Goal: Task Accomplishment & Management: Manage account settings

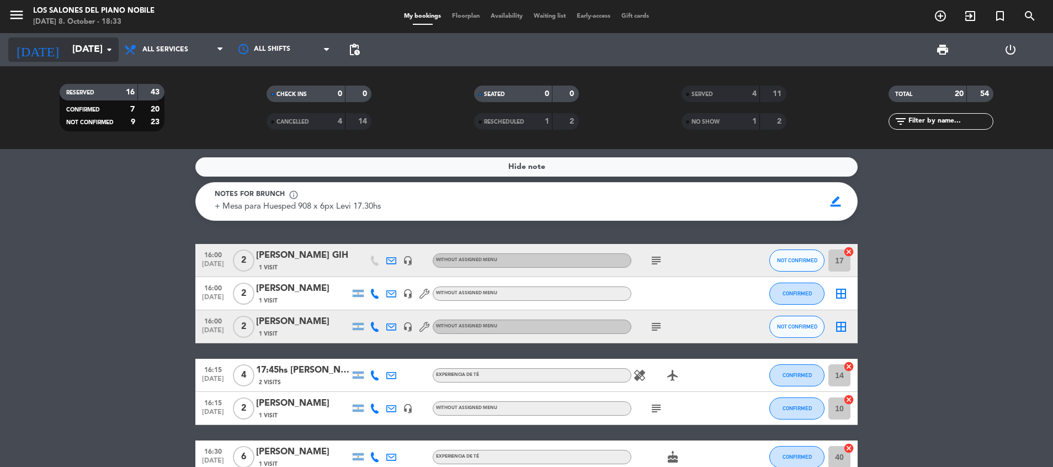
click at [74, 39] on input "[DATE]" at bounding box center [131, 50] width 128 height 22
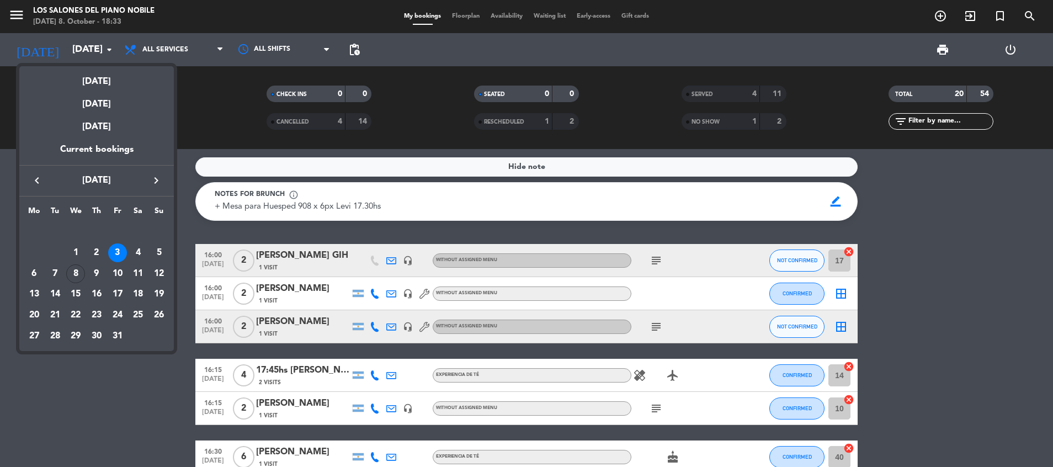
click at [117, 245] on div "3" at bounding box center [117, 252] width 19 height 19
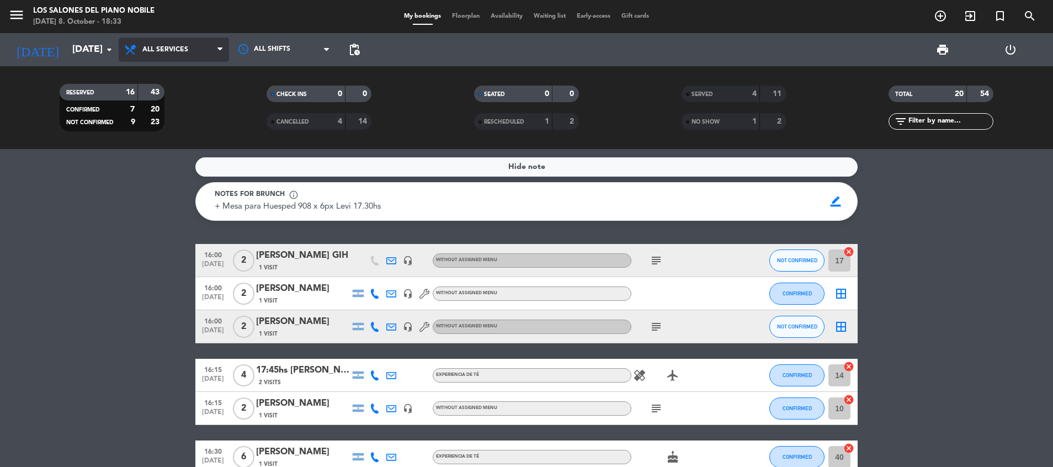
click at [179, 47] on span "All services" at bounding box center [165, 50] width 46 height 8
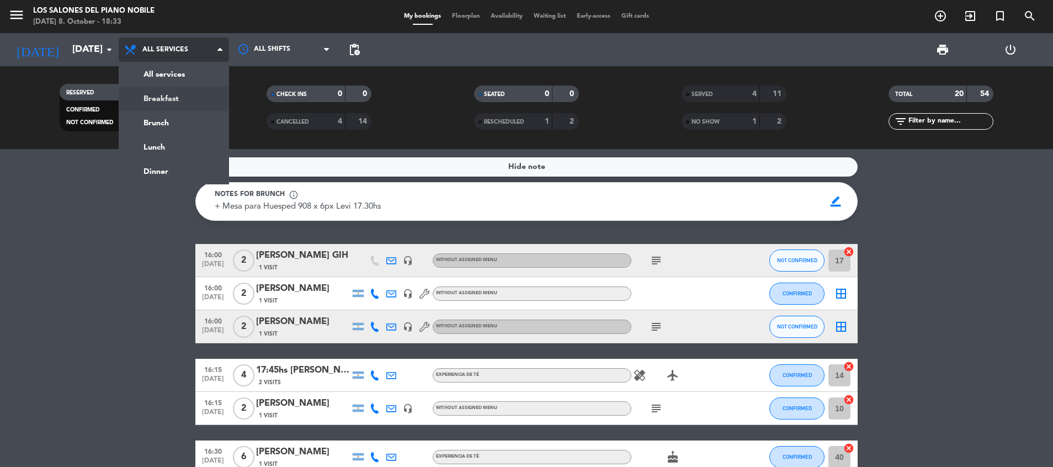
click at [180, 97] on div "menu Los Salones del Piano [PERSON_NAME] [DATE] 8. October - 18:33 My bookings …" at bounding box center [526, 74] width 1053 height 149
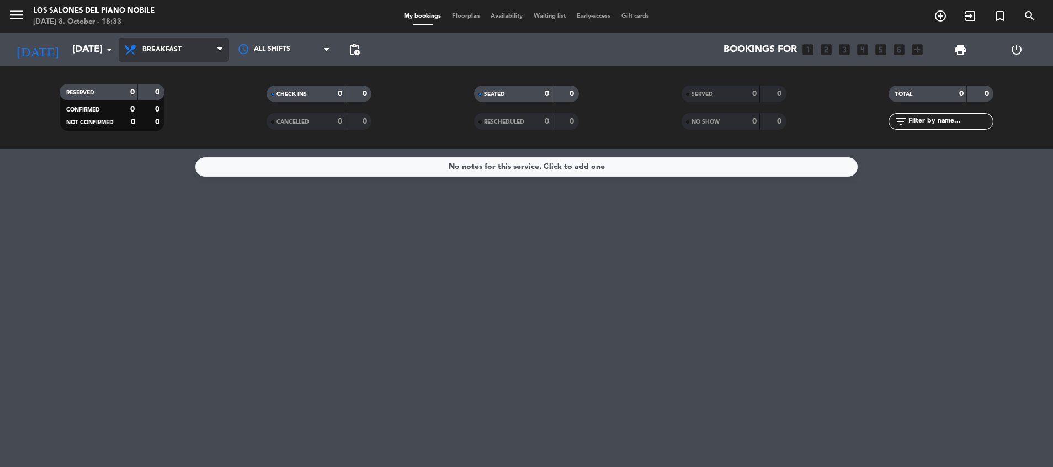
click at [181, 57] on span "Breakfast" at bounding box center [174, 50] width 110 height 24
click at [178, 137] on div "menu Los Salones del Piano [PERSON_NAME] [DATE] 8. October - 18:33 My bookings …" at bounding box center [526, 74] width 1053 height 149
click at [15, 17] on icon "menu" at bounding box center [16, 15] width 17 height 17
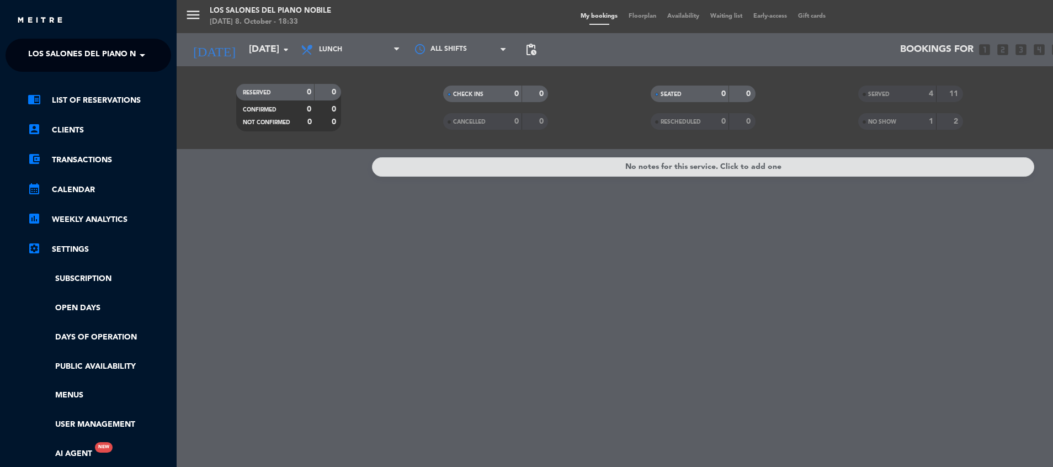
click at [55, 55] on span "Los Salones del Piano Nobile" at bounding box center [93, 55] width 131 height 23
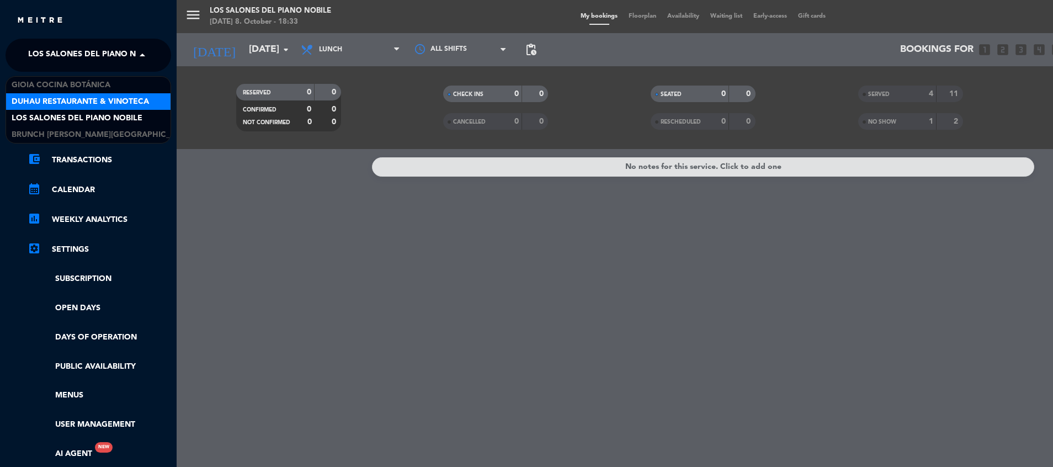
click at [51, 103] on span "Duhau Restaurante & Vinoteca" at bounding box center [80, 101] width 137 height 13
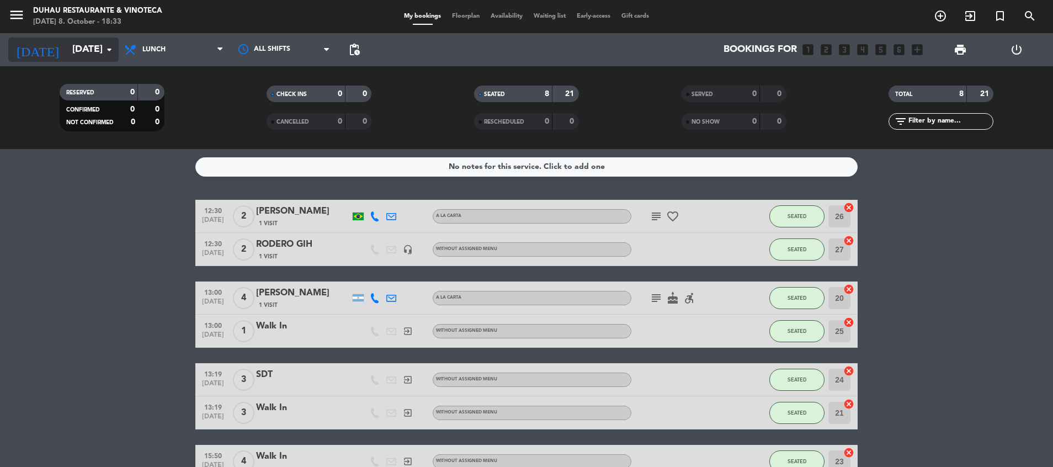
click at [83, 38] on div "[DATE] [DATE] arrow_drop_down" at bounding box center [63, 50] width 110 height 24
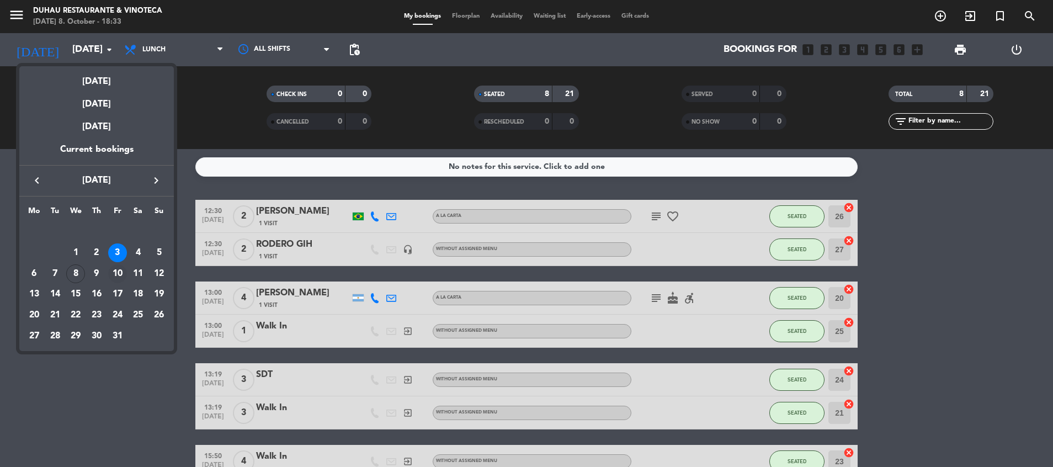
click at [124, 266] on div "10" at bounding box center [117, 273] width 19 height 19
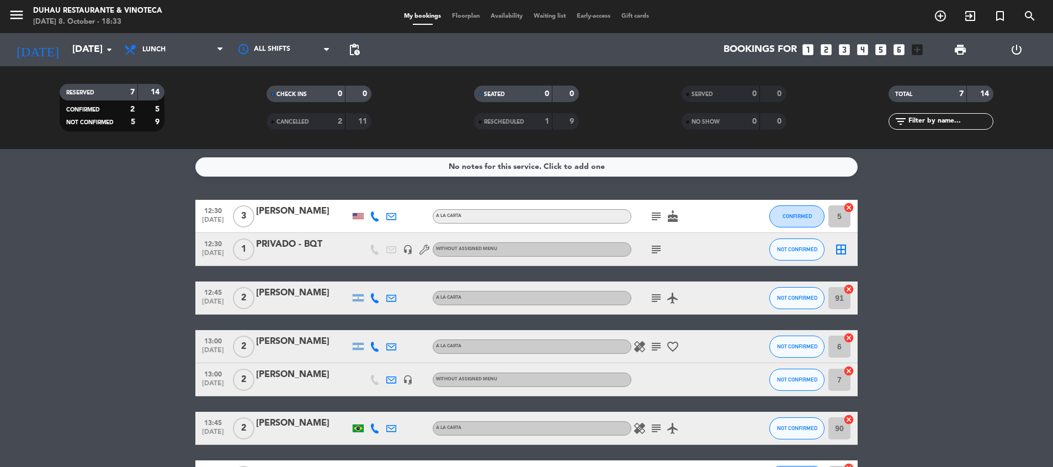
scroll to position [82, 0]
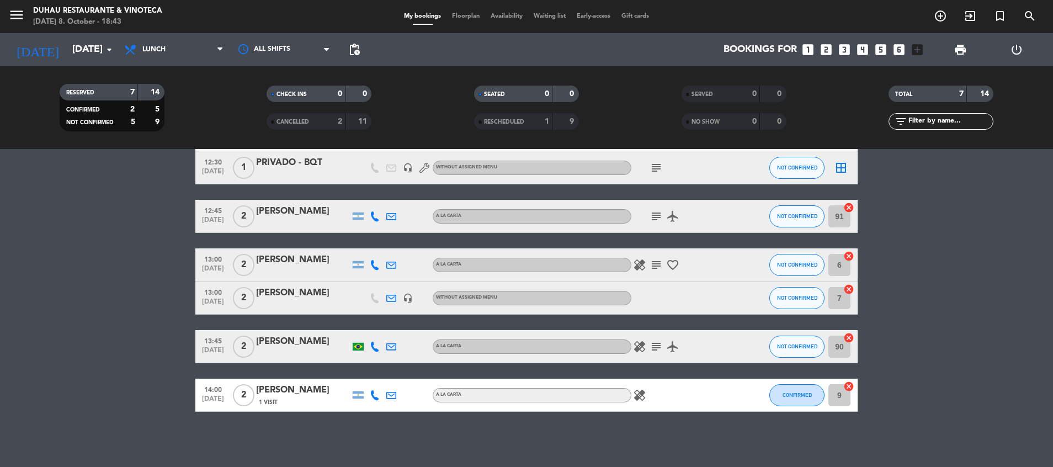
click at [659, 262] on icon "subject" at bounding box center [655, 264] width 13 height 13
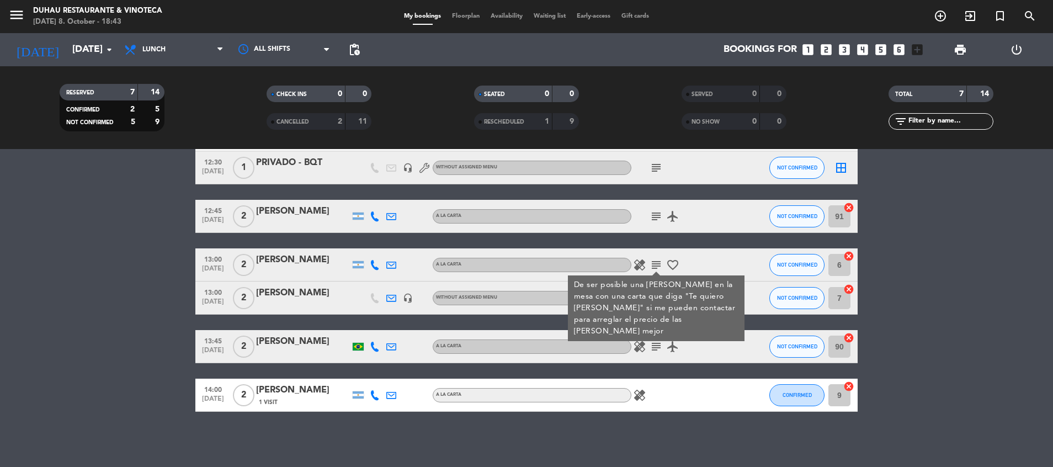
click at [639, 265] on icon "healing" at bounding box center [639, 264] width 13 height 13
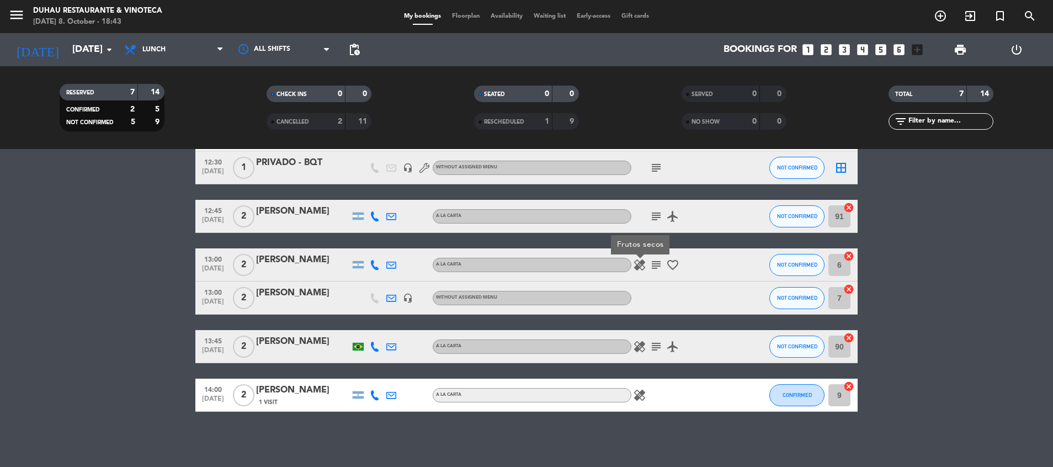
click at [655, 264] on icon "subject" at bounding box center [655, 264] width 13 height 13
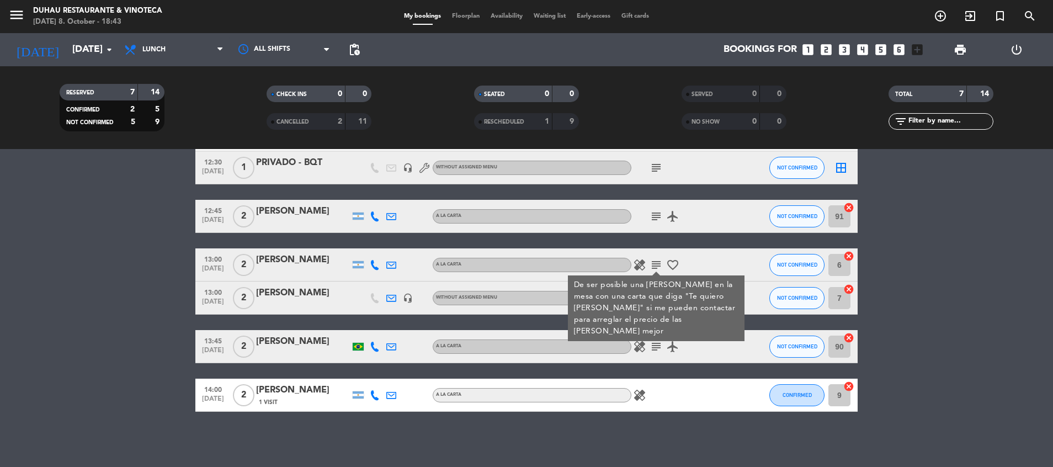
click at [677, 265] on icon "favorite_border" at bounding box center [672, 264] width 13 height 13
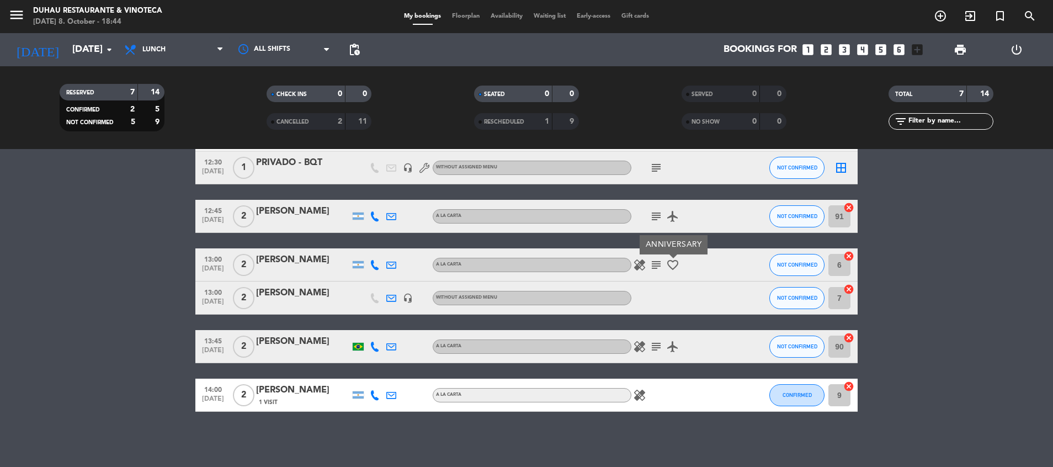
click at [657, 265] on icon "subject" at bounding box center [655, 264] width 13 height 13
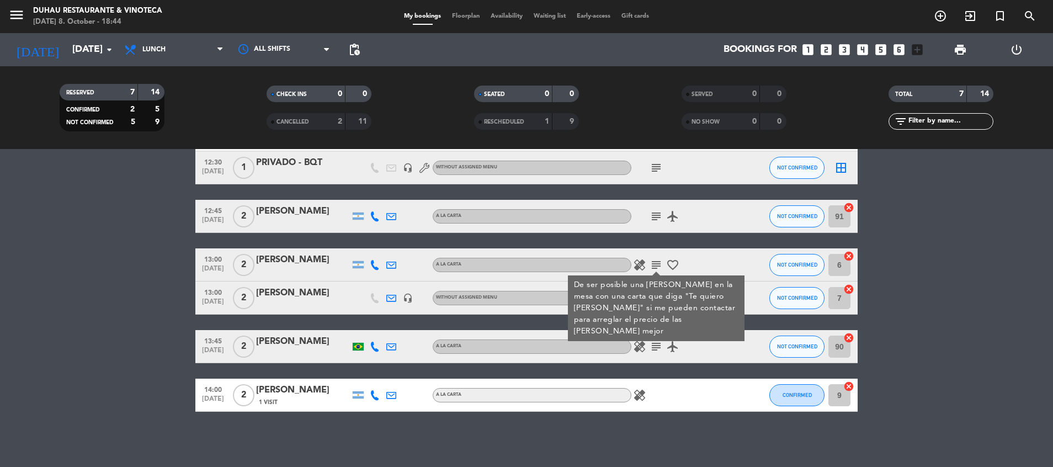
click at [675, 269] on icon "favorite_border" at bounding box center [672, 264] width 13 height 13
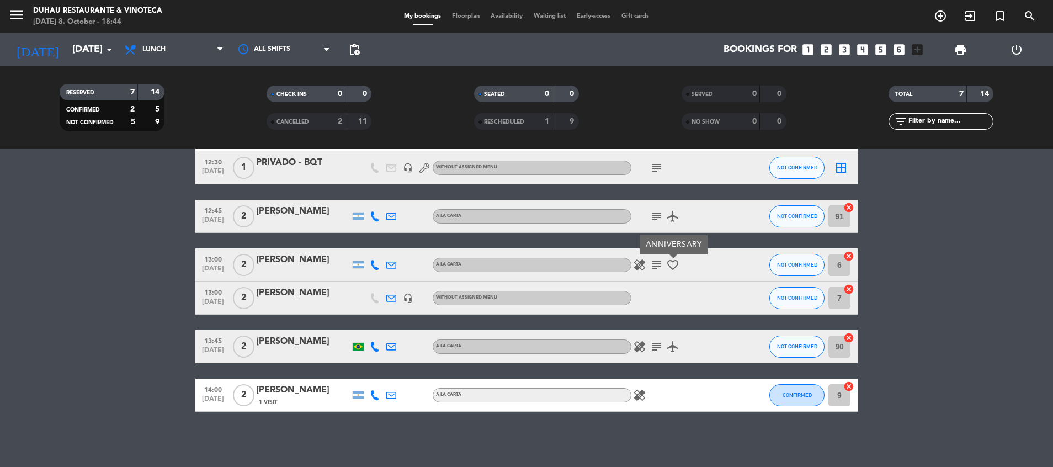
click at [652, 261] on icon "subject" at bounding box center [655, 264] width 13 height 13
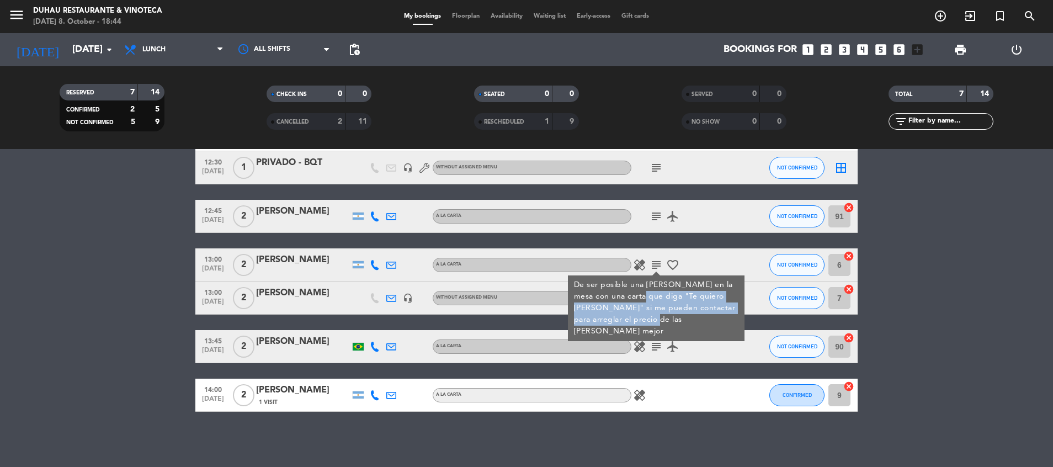
drag, startPoint x: 635, startPoint y: 292, endPoint x: 653, endPoint y: 320, distance: 32.9
click at [653, 320] on div "De ser posible una [PERSON_NAME] en la mesa con una carta que diga "Te quiero […" at bounding box center [656, 308] width 165 height 58
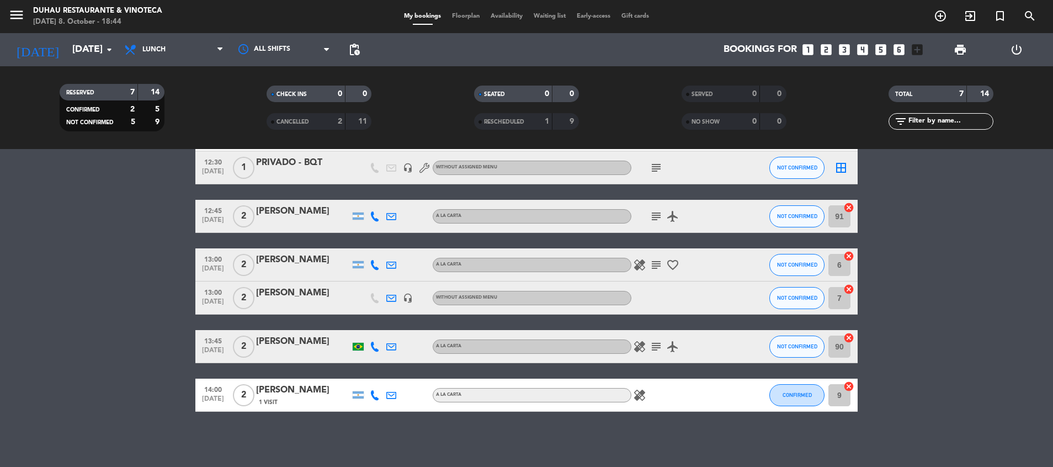
drag, startPoint x: 653, startPoint y: 320, endPoint x: 653, endPoint y: 254, distance: 66.2
click at [653, 254] on div "healing subject favorite_border" at bounding box center [680, 264] width 99 height 33
click at [654, 257] on div "healing subject favorite_border" at bounding box center [680, 264] width 99 height 33
click at [654, 259] on icon "subject" at bounding box center [655, 264] width 13 height 13
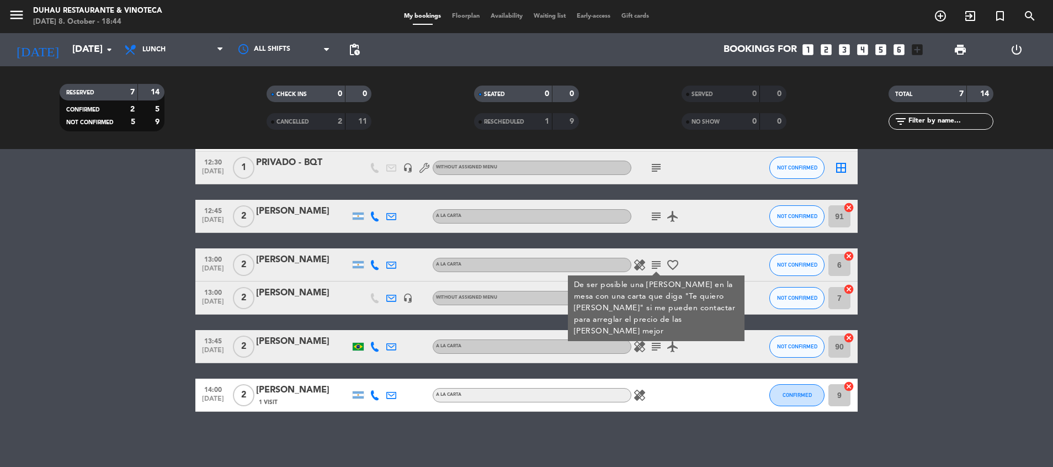
click at [725, 260] on div "healing subject De ser posible una [PERSON_NAME] en la mesa con una carta que d…" at bounding box center [680, 264] width 99 height 33
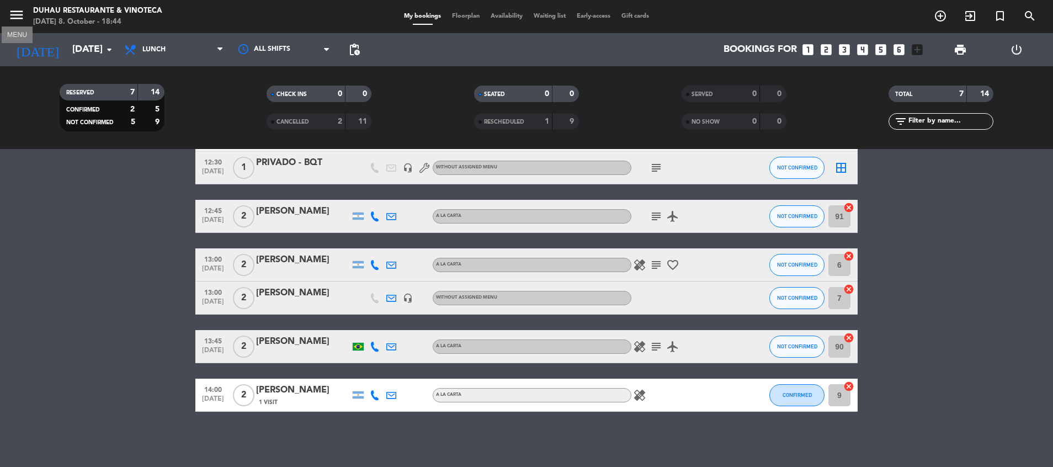
click at [12, 20] on icon "menu" at bounding box center [16, 15] width 17 height 17
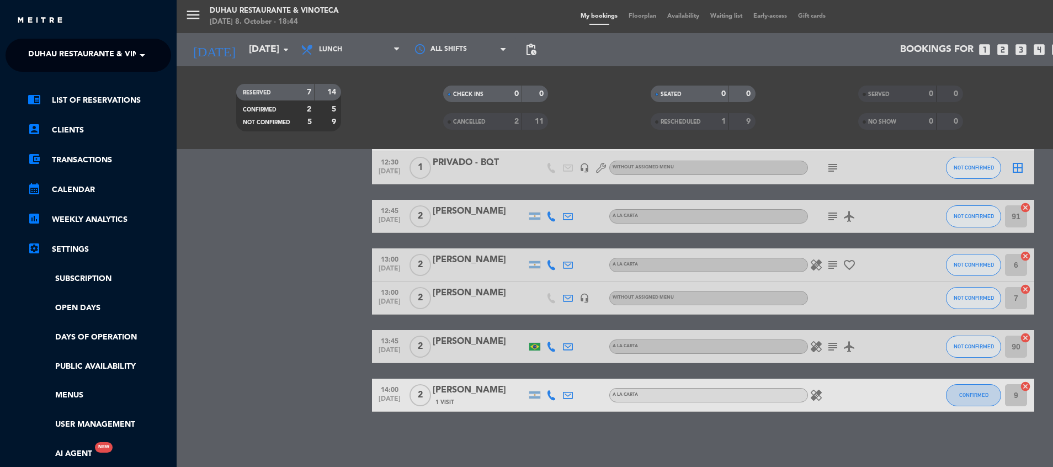
click at [512, 248] on div "menu Duhau Restaurante & Vinoteca [DATE] 8. October - 18:44 My bookings Floorpl…" at bounding box center [703, 233] width 1053 height 467
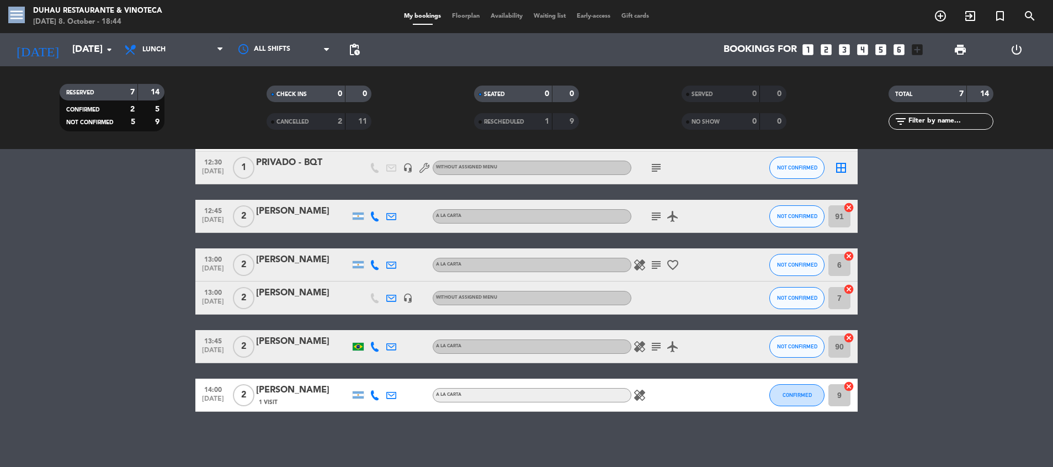
click at [512, 248] on div "menu Duhau Restaurante & Vinoteca [DATE] 8. October - 18:44 My bookings Floorpl…" at bounding box center [526, 233] width 1053 height 467
click at [709, 259] on div "healing subject favorite_border" at bounding box center [680, 264] width 99 height 33
click at [259, 247] on div "12:30 [DATE] 3 [PERSON_NAME] A [PERSON_NAME] subject cake CONFIRMED 5 cancel 12…" at bounding box center [526, 264] width 662 height 293
click at [264, 255] on div "[PERSON_NAME]" at bounding box center [303, 260] width 94 height 14
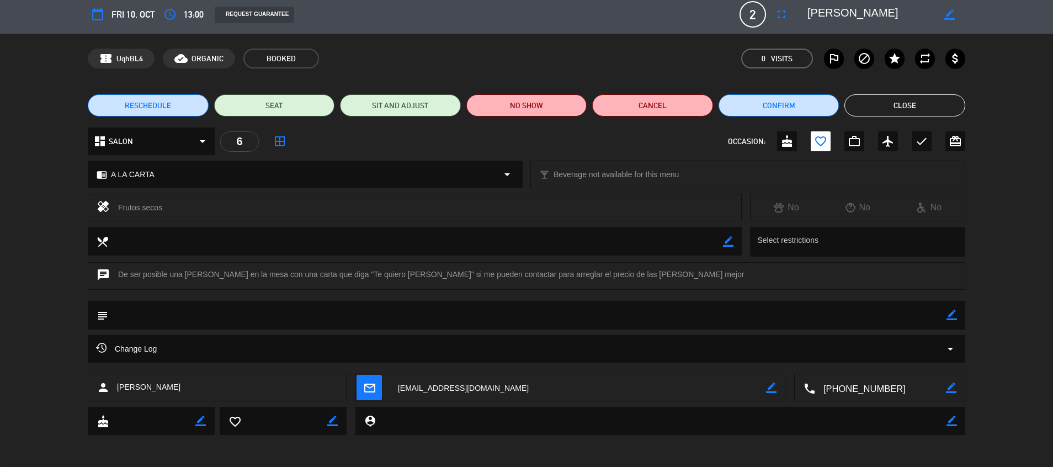
scroll to position [6, 0]
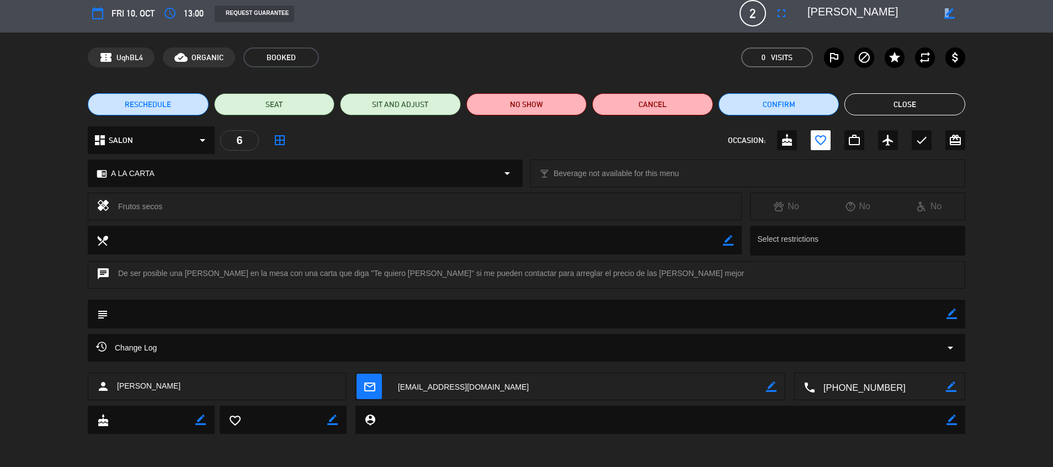
drag, startPoint x: 943, startPoint y: 20, endPoint x: 948, endPoint y: 14, distance: 7.8
click at [948, 14] on div "border_color" at bounding box center [948, 13] width 31 height 20
click at [948, 14] on icon "border_color" at bounding box center [949, 13] width 10 height 10
click at [948, 14] on icon at bounding box center [949, 13] width 10 height 10
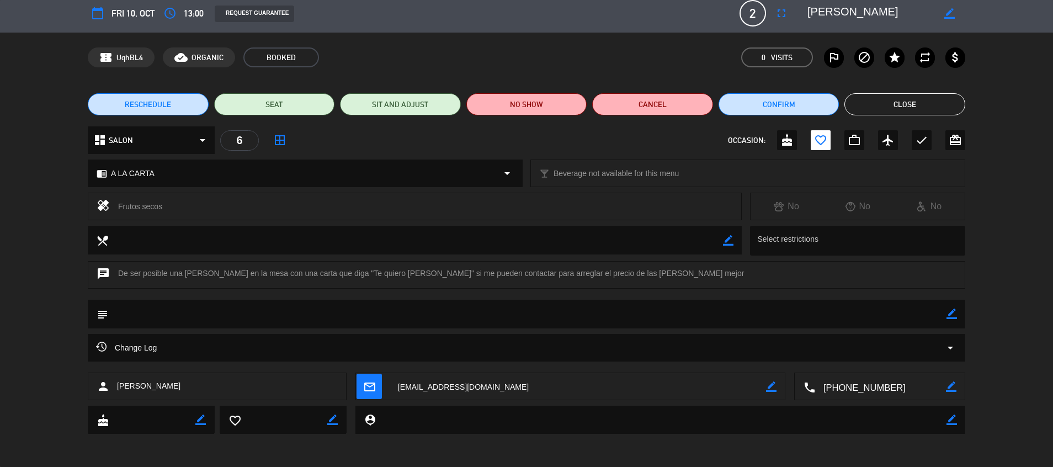
click at [639, 58] on div "confirmation_number UqhBL4 cloud_done ORGANIC BOOKED 0 Visits outlined_flag blo…" at bounding box center [526, 57] width 877 height 20
drag, startPoint x: 222, startPoint y: 273, endPoint x: 316, endPoint y: 275, distance: 93.8
click at [316, 275] on div "chat De ser posible una [PERSON_NAME] en la mesa con una carta que diga "Te qui…" at bounding box center [526, 275] width 877 height 28
drag, startPoint x: 316, startPoint y: 275, endPoint x: 339, endPoint y: 274, distance: 22.7
click at [339, 274] on div "chat De ser posible una [PERSON_NAME] en la mesa con una carta que diga "Te qui…" at bounding box center [526, 275] width 877 height 28
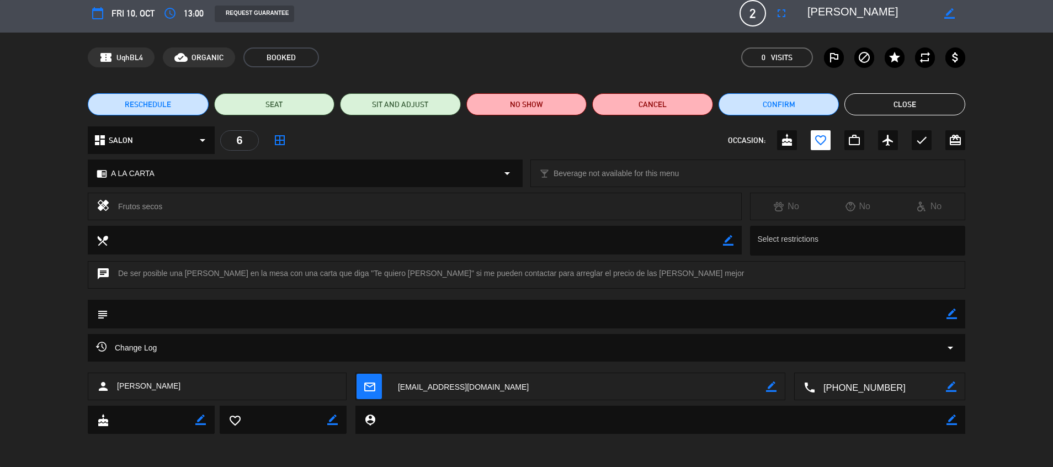
click at [121, 277] on div "chat De ser posible una [PERSON_NAME] en la mesa con una carta que diga "Te qui…" at bounding box center [526, 275] width 877 height 28
click at [119, 274] on div "chat De ser posible una [PERSON_NAME] en la mesa con una carta que diga "Te qui…" at bounding box center [526, 275] width 877 height 28
drag, startPoint x: 119, startPoint y: 274, endPoint x: 133, endPoint y: 276, distance: 14.5
click at [133, 276] on div "chat De ser posible una [PERSON_NAME] en la mesa con una carta que diga "Te qui…" at bounding box center [526, 275] width 877 height 28
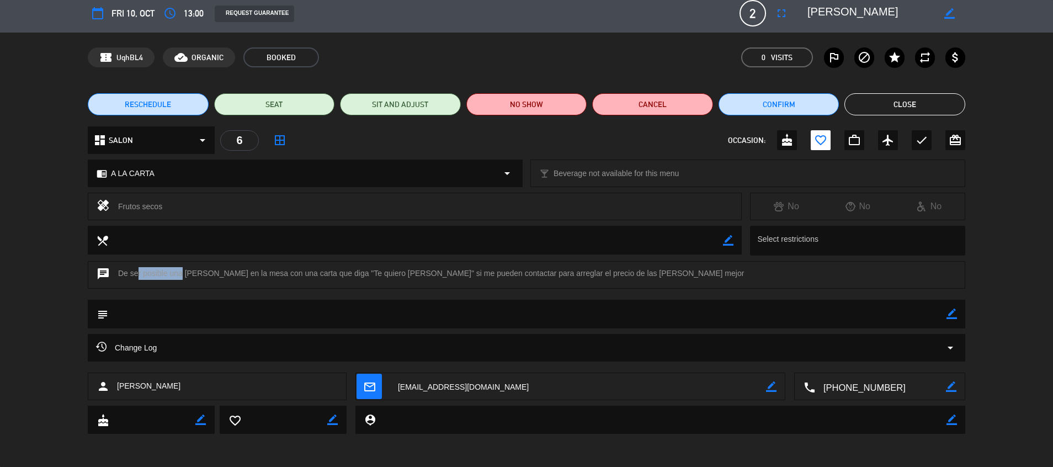
drag, startPoint x: 135, startPoint y: 276, endPoint x: 180, endPoint y: 271, distance: 45.0
click at [180, 271] on div "chat De ser posible una [PERSON_NAME] en la mesa con una carta que diga "Te qui…" at bounding box center [526, 275] width 877 height 28
drag, startPoint x: 180, startPoint y: 271, endPoint x: 208, endPoint y: 266, distance: 28.5
click at [208, 266] on div "chat De ser posible una [PERSON_NAME] en la mesa con una carta que diga "Te qui…" at bounding box center [526, 275] width 877 height 28
click at [893, 101] on button "Close" at bounding box center [904, 104] width 121 height 22
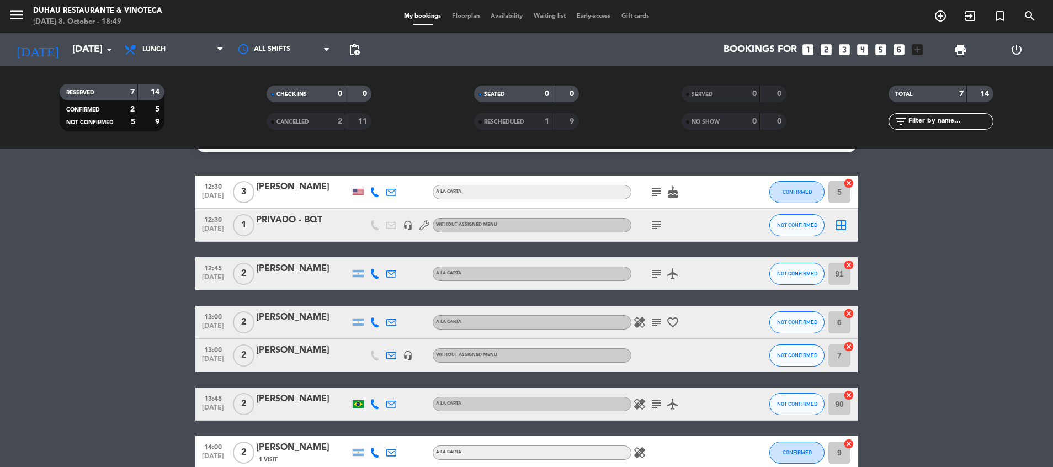
scroll to position [0, 0]
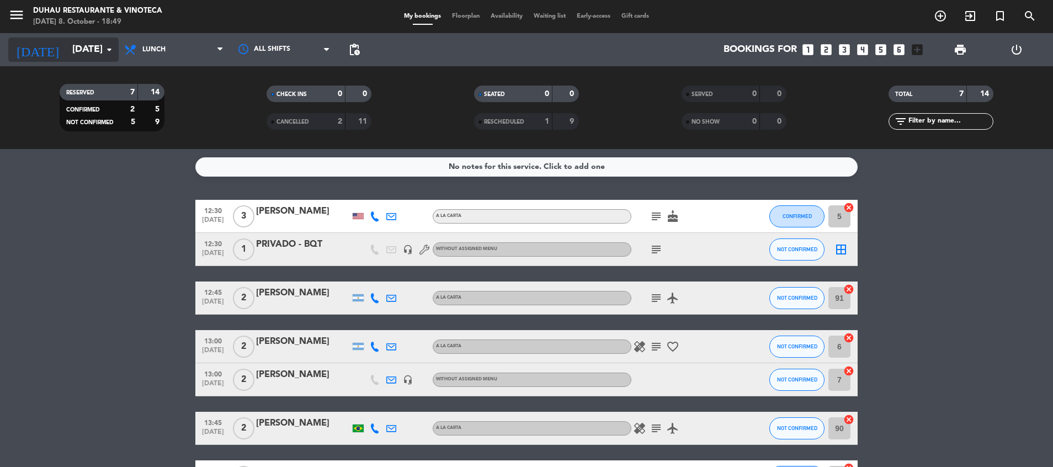
click at [79, 53] on input "[DATE]" at bounding box center [131, 50] width 128 height 22
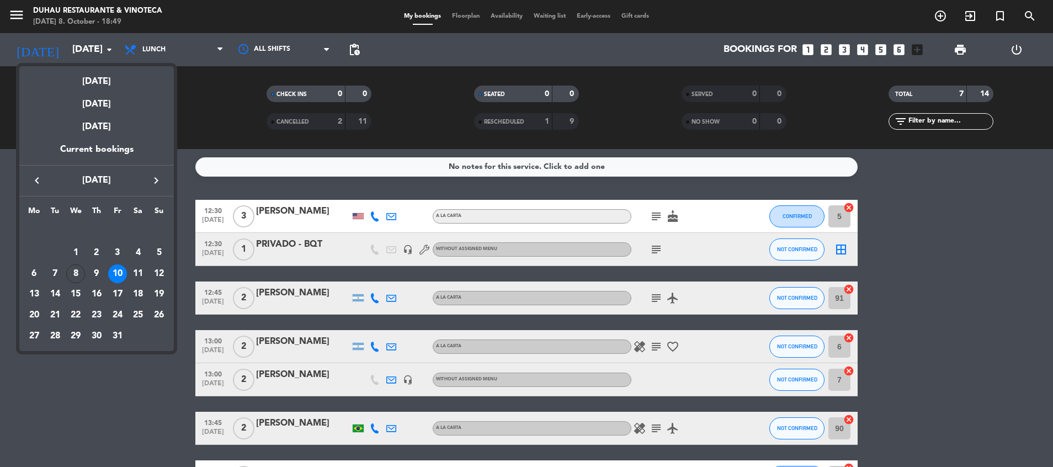
click at [87, 50] on div at bounding box center [526, 233] width 1053 height 467
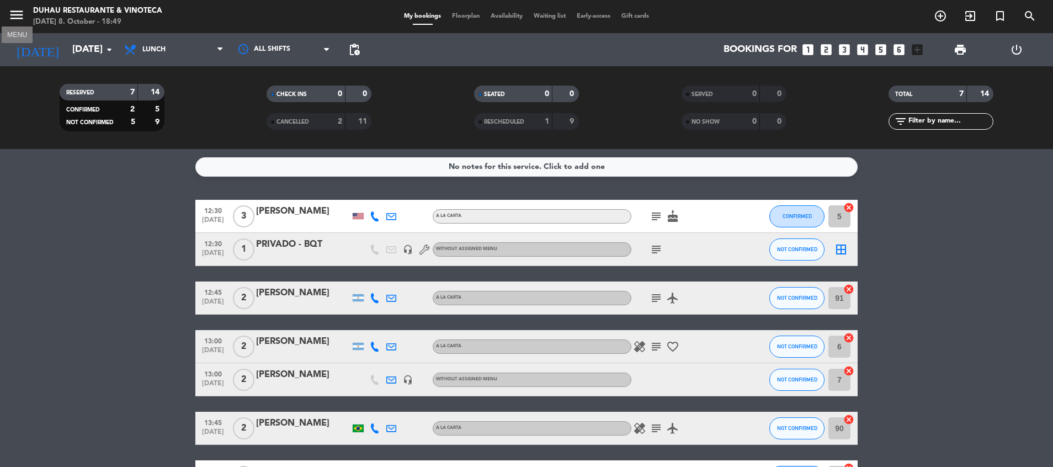
click at [14, 16] on icon "menu" at bounding box center [16, 15] width 17 height 17
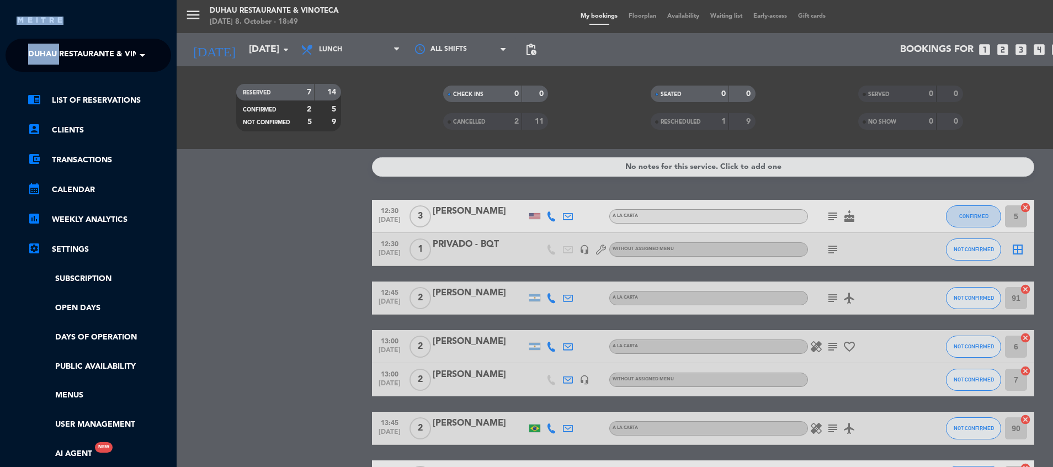
click at [14, 16] on div "close" at bounding box center [88, 16] width 177 height 33
drag, startPoint x: 14, startPoint y: 16, endPoint x: 350, endPoint y: 162, distance: 366.1
click at [350, 162] on div "menu Duhau Restaurante & Vinoteca [DATE] 8. October - 18:50 My bookings Floorpl…" at bounding box center [703, 233] width 1053 height 467
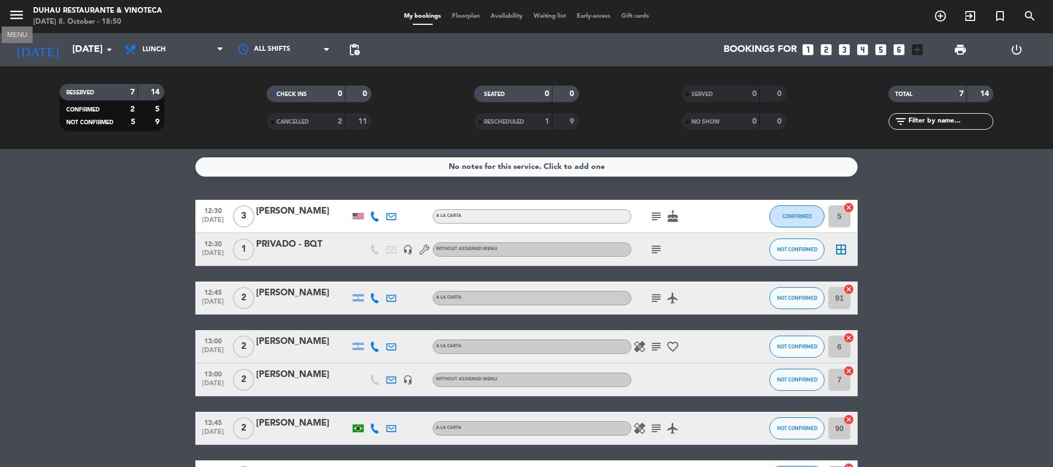
click at [21, 16] on icon "menu" at bounding box center [16, 15] width 17 height 17
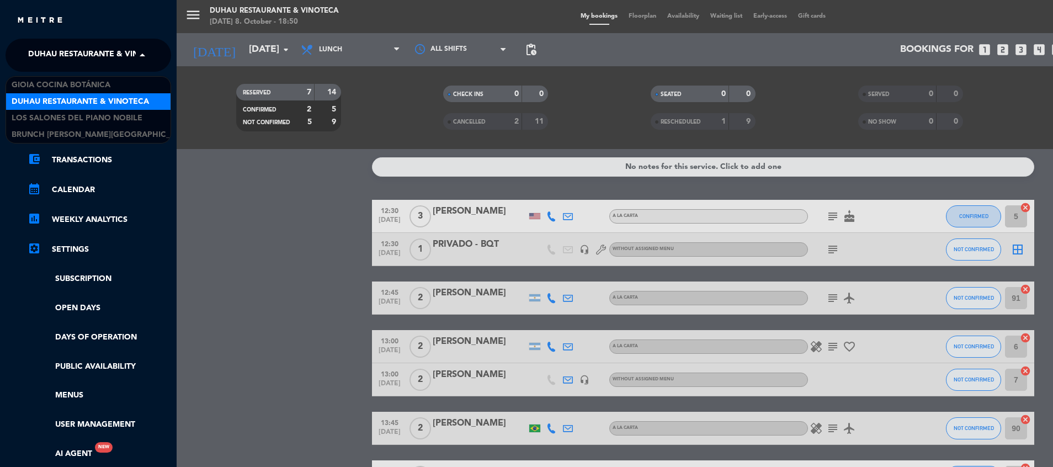
click at [79, 58] on span "Duhau Restaurante & Vinoteca" at bounding box center [96, 55] width 137 height 23
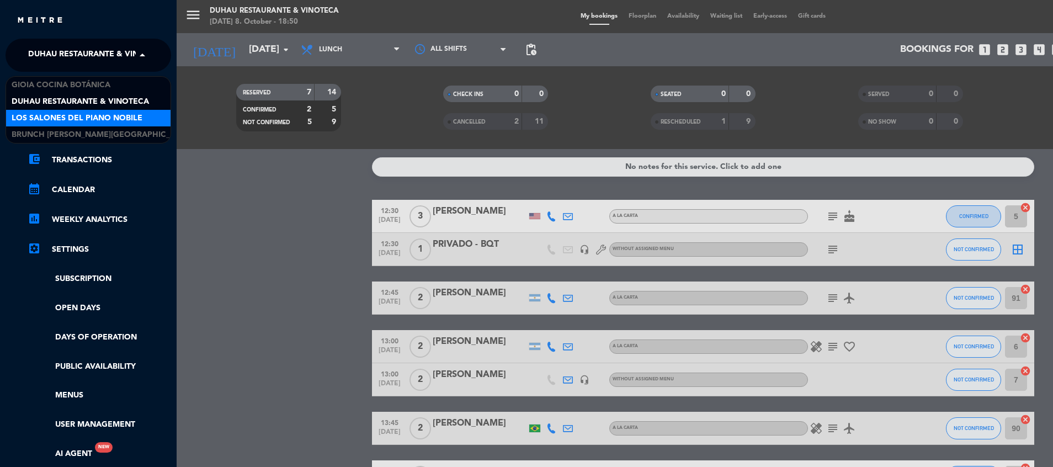
click at [69, 113] on span "Los Salones del Piano Nobile" at bounding box center [77, 118] width 131 height 13
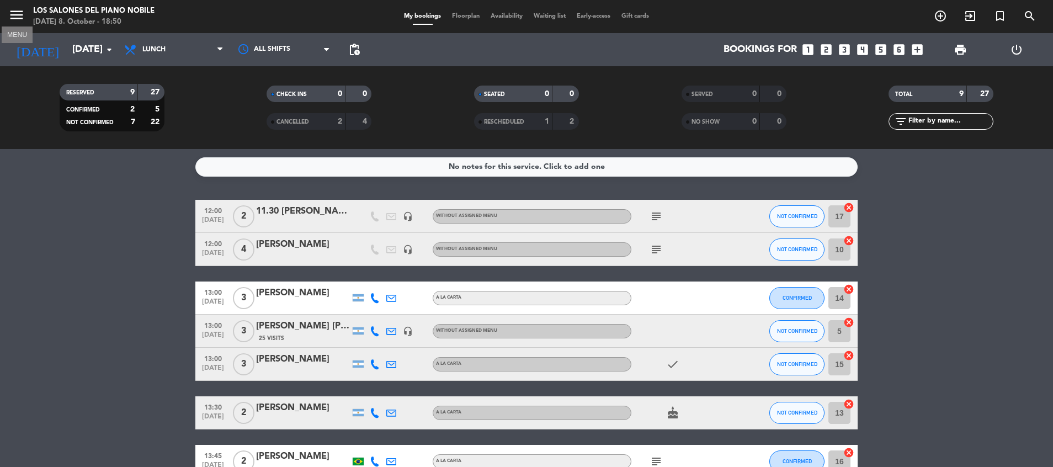
click at [15, 17] on icon "menu" at bounding box center [16, 15] width 17 height 17
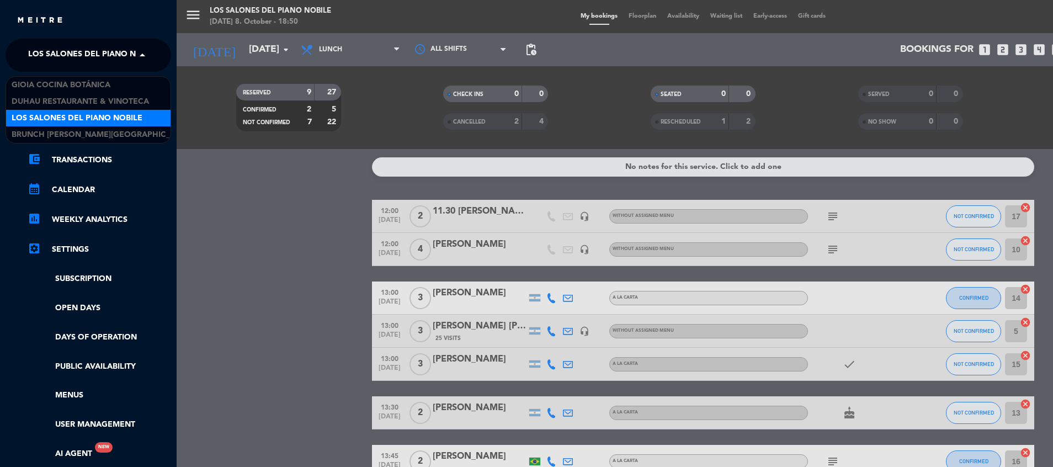
click at [52, 46] on span "Los Salones del Piano Nobile" at bounding box center [93, 55] width 131 height 23
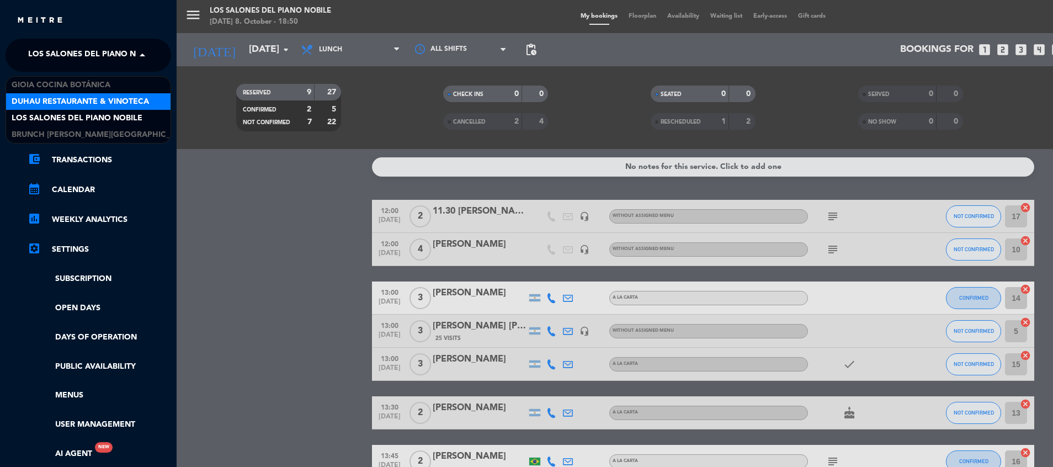
click at [56, 105] on span "Duhau Restaurante & Vinoteca" at bounding box center [80, 101] width 137 height 13
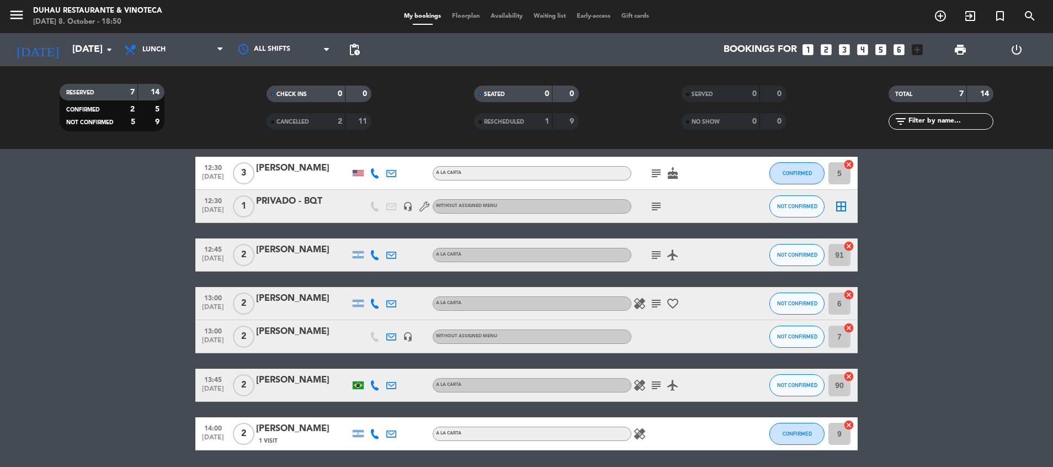
scroll to position [82, 0]
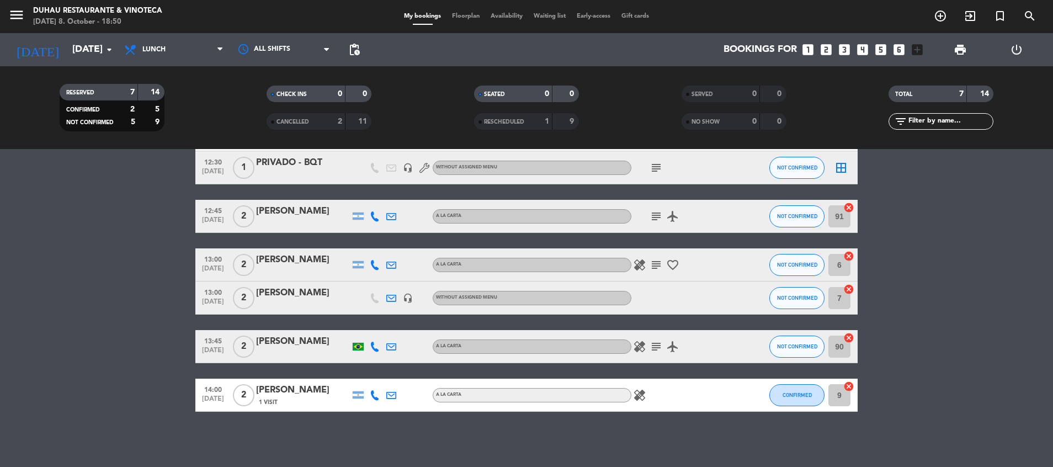
click at [296, 257] on div "[PERSON_NAME]" at bounding box center [303, 260] width 94 height 14
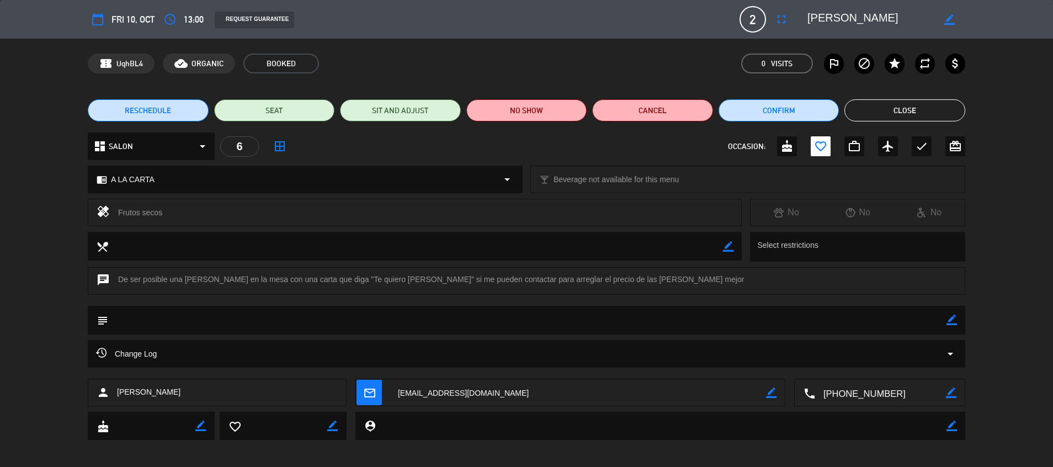
click at [289, 254] on textarea at bounding box center [415, 246] width 615 height 28
click at [289, 255] on textarea at bounding box center [415, 246] width 615 height 28
click at [290, 255] on textarea at bounding box center [415, 246] width 615 height 28
click at [1007, 158] on div "dashboard SALON arrow_drop_down 6 border_all OCCASION: cake favorite_border wor…" at bounding box center [526, 151] width 1053 height 39
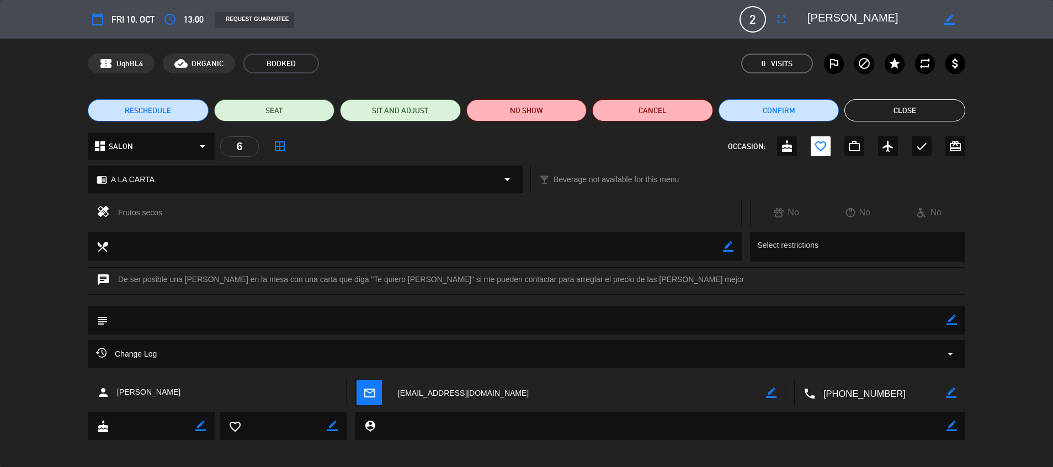
click at [1007, 158] on div "dashboard SALON arrow_drop_down 6 border_all OCCASION: cake favorite_border wor…" at bounding box center [526, 151] width 1053 height 39
click at [1013, 133] on div "dashboard SALON arrow_drop_down 6 border_all OCCASION: cake favorite_border wor…" at bounding box center [526, 151] width 1053 height 39
drag, startPoint x: 347, startPoint y: 271, endPoint x: 350, endPoint y: 279, distance: 8.4
click at [350, 279] on div "chat De ser posible una [PERSON_NAME] en la mesa con una carta que diga "Te qui…" at bounding box center [526, 281] width 877 height 28
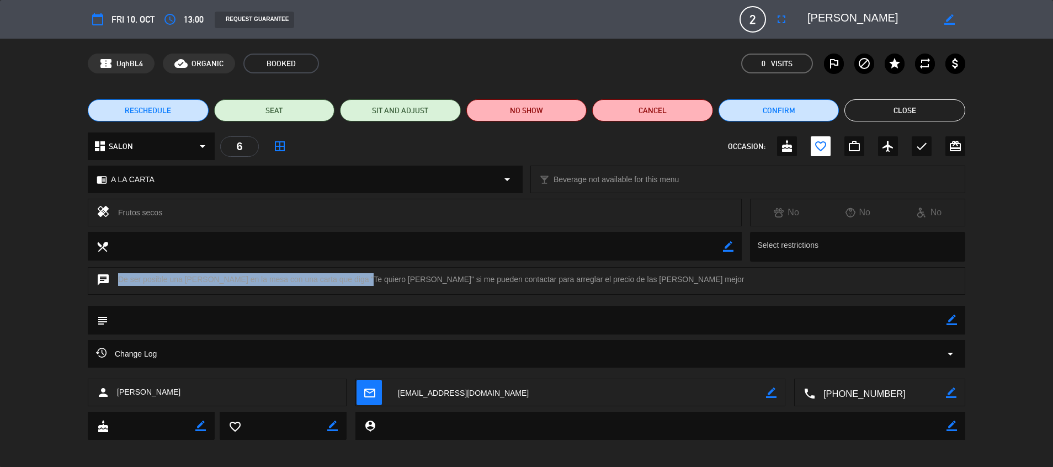
click at [350, 279] on div "chat De ser posible una [PERSON_NAME] en la mesa con una carta que diga "Te qui…" at bounding box center [526, 281] width 877 height 28
drag, startPoint x: 350, startPoint y: 279, endPoint x: 365, endPoint y: 281, distance: 15.1
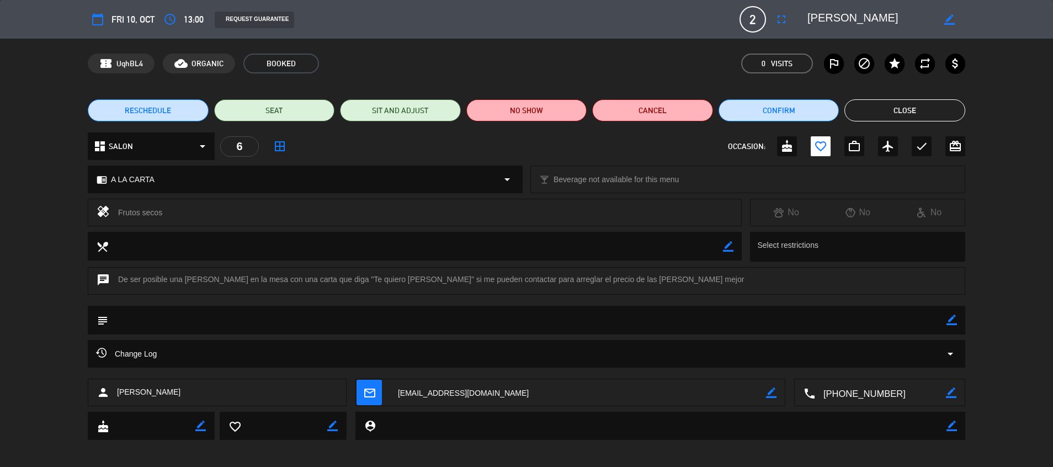
click at [365, 281] on div "chat De ser posible una [PERSON_NAME] en la mesa con una carta que diga "Te qui…" at bounding box center [526, 281] width 877 height 28
drag, startPoint x: 381, startPoint y: 281, endPoint x: 416, endPoint y: 276, distance: 35.7
click at [416, 276] on div "chat De ser posible una [PERSON_NAME] en la mesa con una carta que diga "Te qui…" at bounding box center [526, 281] width 877 height 28
click at [437, 279] on div "chat De ser posible una [PERSON_NAME] en la mesa con una carta que diga "Te qui…" at bounding box center [526, 281] width 877 height 28
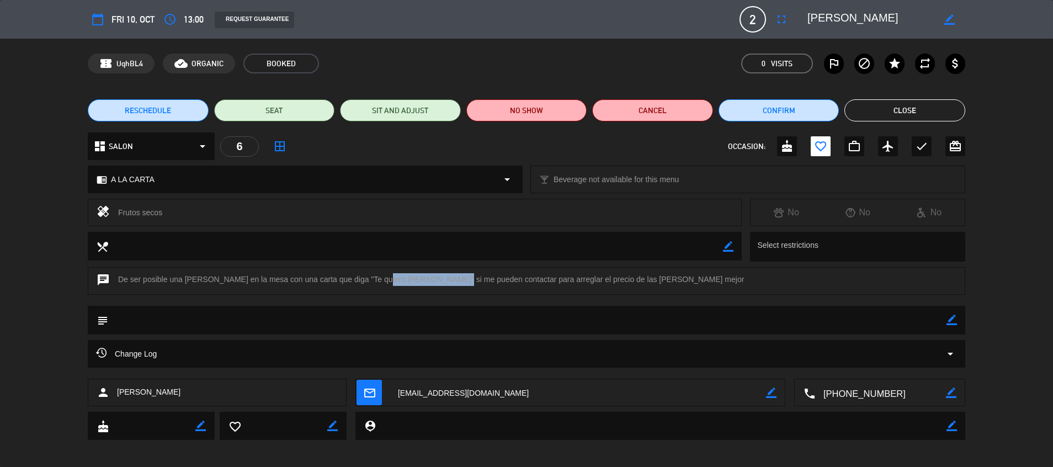
drag, startPoint x: 366, startPoint y: 282, endPoint x: 431, endPoint y: 276, distance: 65.9
click at [431, 276] on div "chat De ser posible una [PERSON_NAME] en la mesa con una carta que diga "Te qui…" at bounding box center [526, 281] width 877 height 28
drag, startPoint x: 431, startPoint y: 276, endPoint x: 461, endPoint y: 280, distance: 30.0
click at [461, 280] on div "chat De ser posible una [PERSON_NAME] en la mesa con una carta que diga "Te qui…" at bounding box center [526, 281] width 877 height 28
click at [415, 283] on div "chat De ser posible una [PERSON_NAME] en la mesa con una carta que diga "Te qui…" at bounding box center [526, 281] width 877 height 28
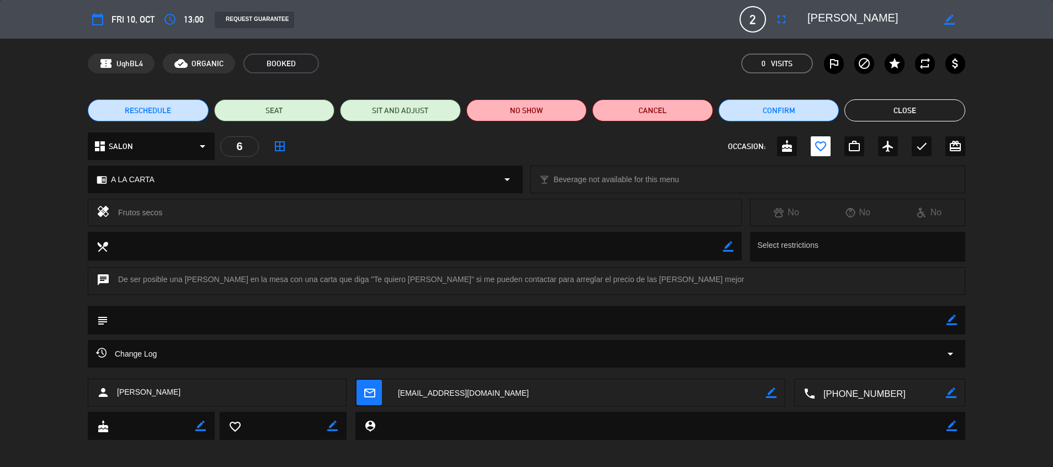
click at [938, 100] on button "Close" at bounding box center [904, 110] width 121 height 22
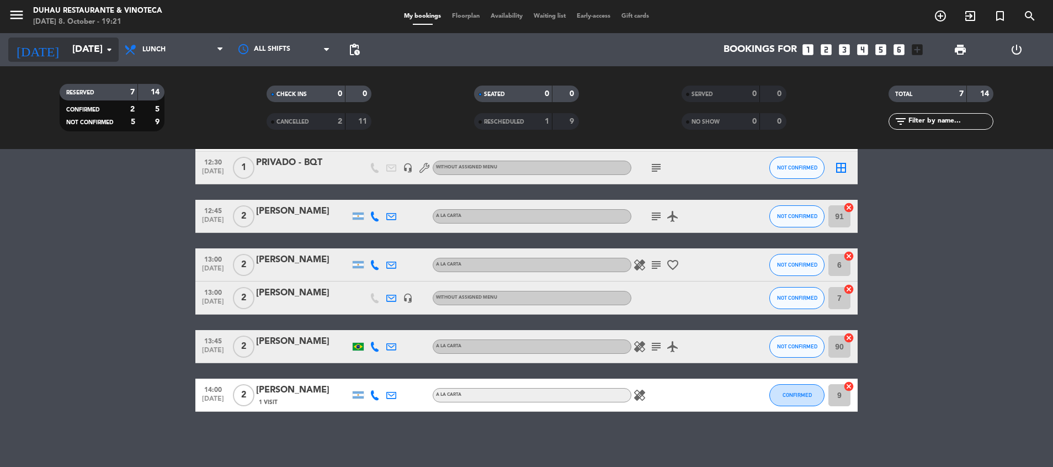
click at [71, 51] on input "[DATE]" at bounding box center [131, 50] width 128 height 22
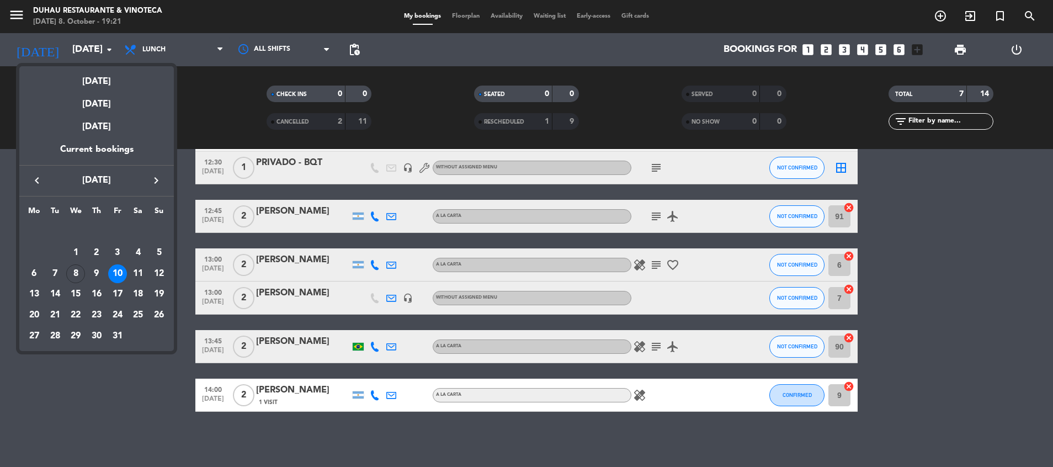
click at [142, 53] on div at bounding box center [526, 233] width 1053 height 467
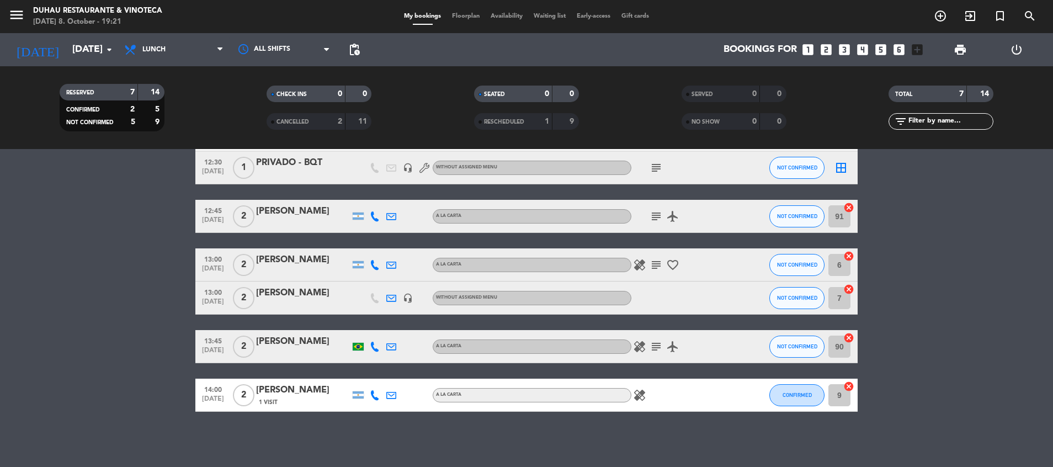
click at [142, 53] on span "Lunch" at bounding box center [174, 50] width 110 height 24
click at [156, 162] on ng-component "menu Duhau Restaurante & Vinoteca [DATE] 8. October - 19:21 My bookings Floorpl…" at bounding box center [526, 233] width 1053 height 467
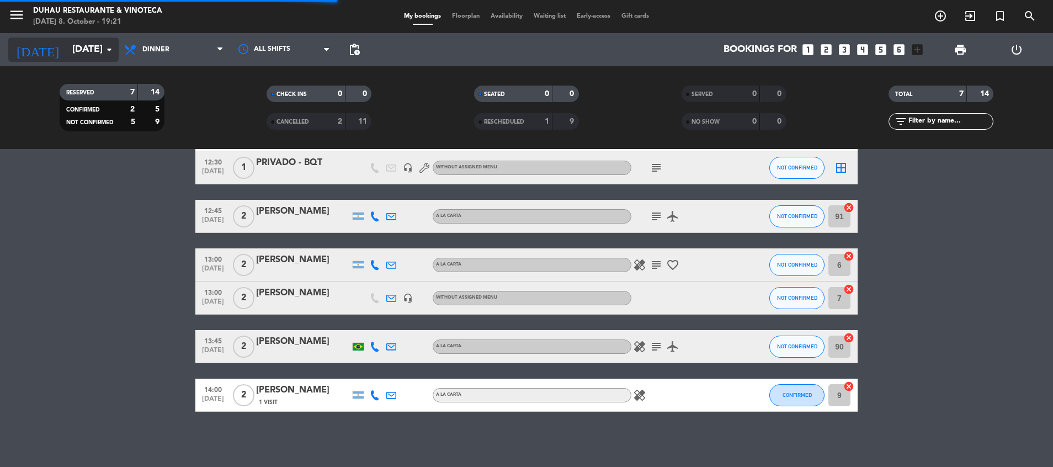
click at [74, 52] on input "[DATE]" at bounding box center [131, 50] width 128 height 22
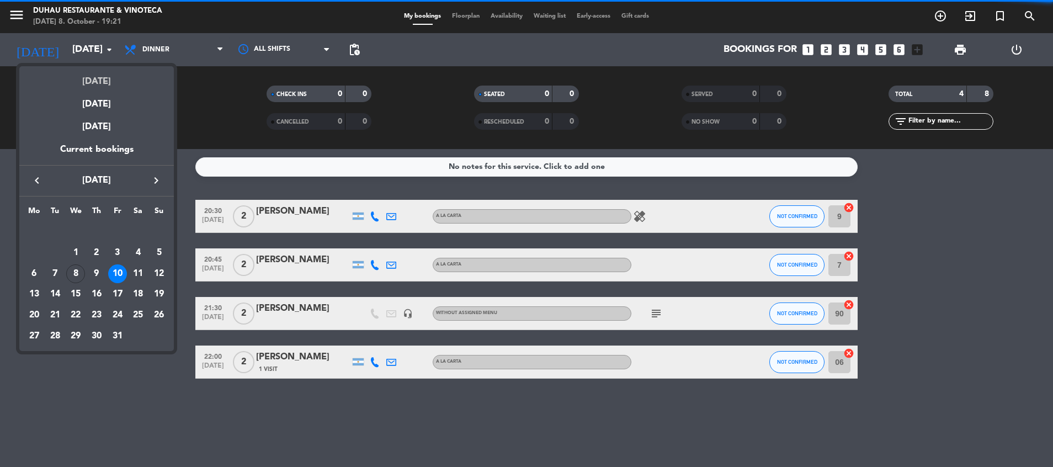
scroll to position [0, 0]
click at [103, 70] on div "[DATE]" at bounding box center [96, 77] width 154 height 23
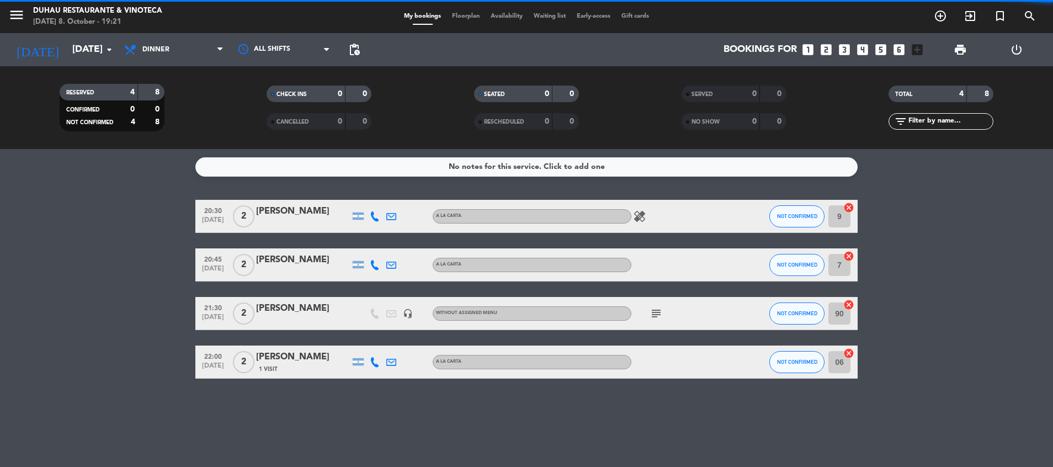
type input "[DATE]"
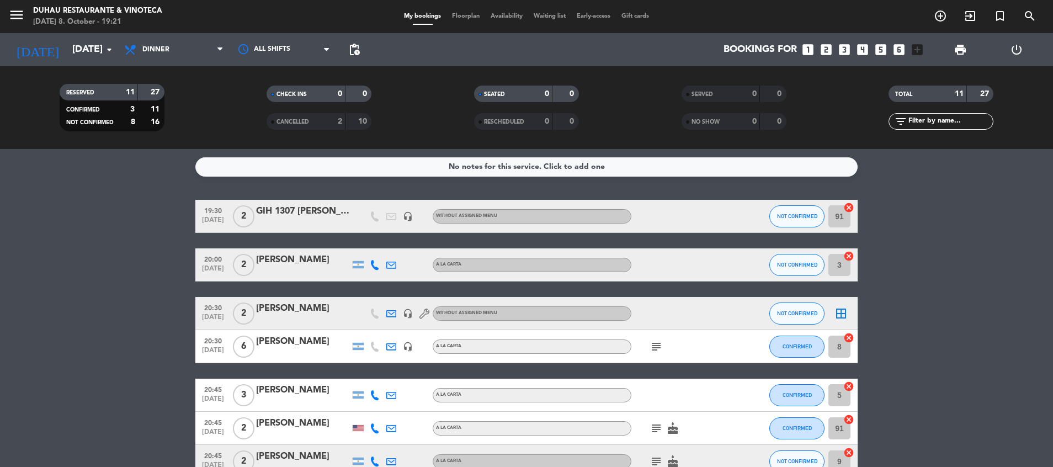
click at [97, 340] on bookings-row "19:30 [DATE] 2 GIH 1307 [PERSON_NAME] headset_mic Without assigned menu NOT CON…" at bounding box center [526, 428] width 1053 height 457
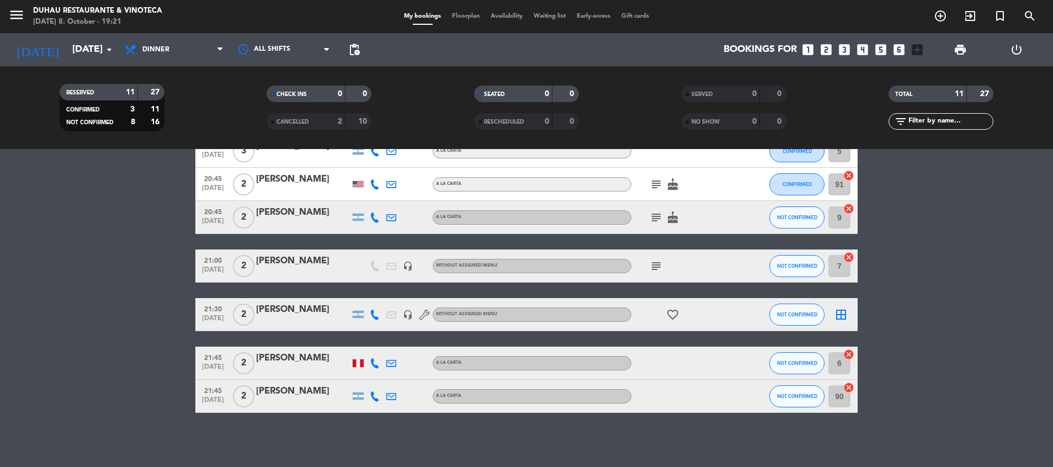
scroll to position [245, 0]
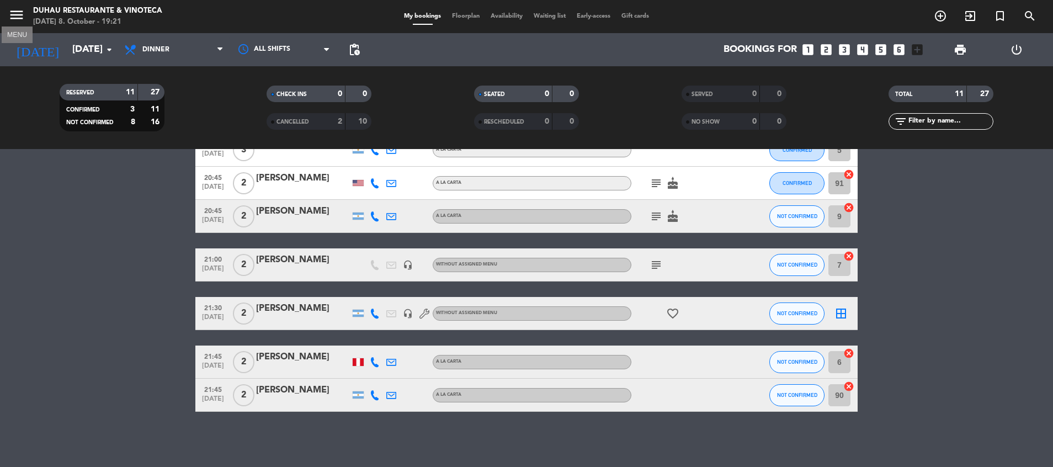
click at [16, 18] on icon "menu" at bounding box center [16, 15] width 17 height 17
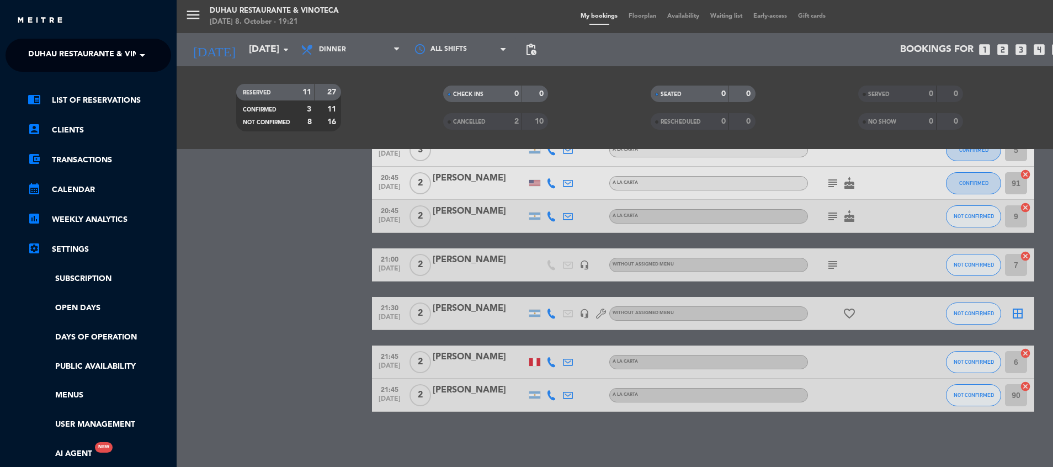
click at [52, 58] on span "Duhau Restaurante & Vinoteca" at bounding box center [96, 55] width 137 height 23
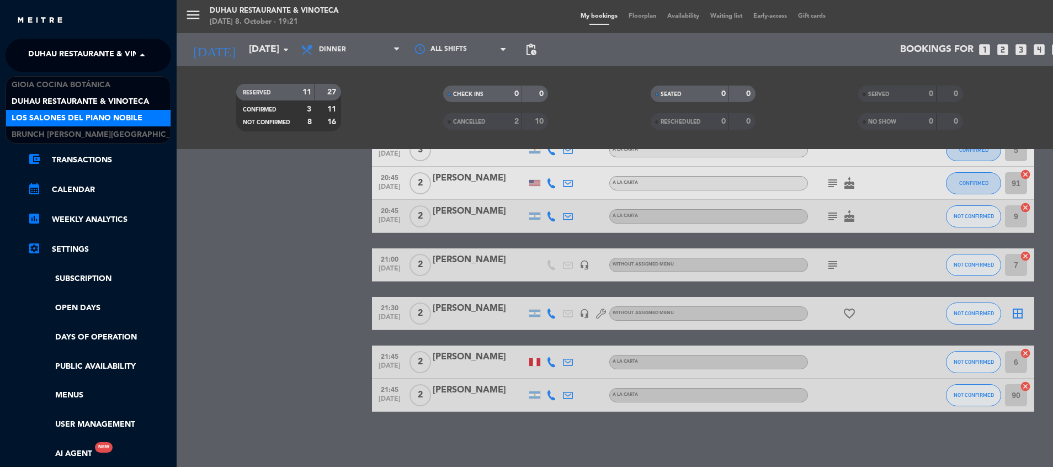
click at [54, 120] on span "Los Salones del Piano Nobile" at bounding box center [77, 118] width 131 height 13
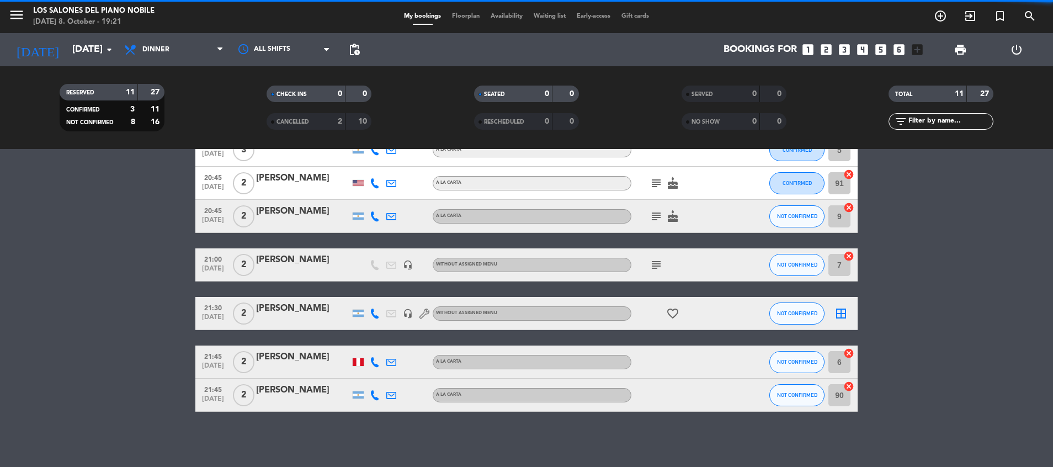
scroll to position [0, 0]
